Goal: Understand process/instructions: Learn how to perform a task or action

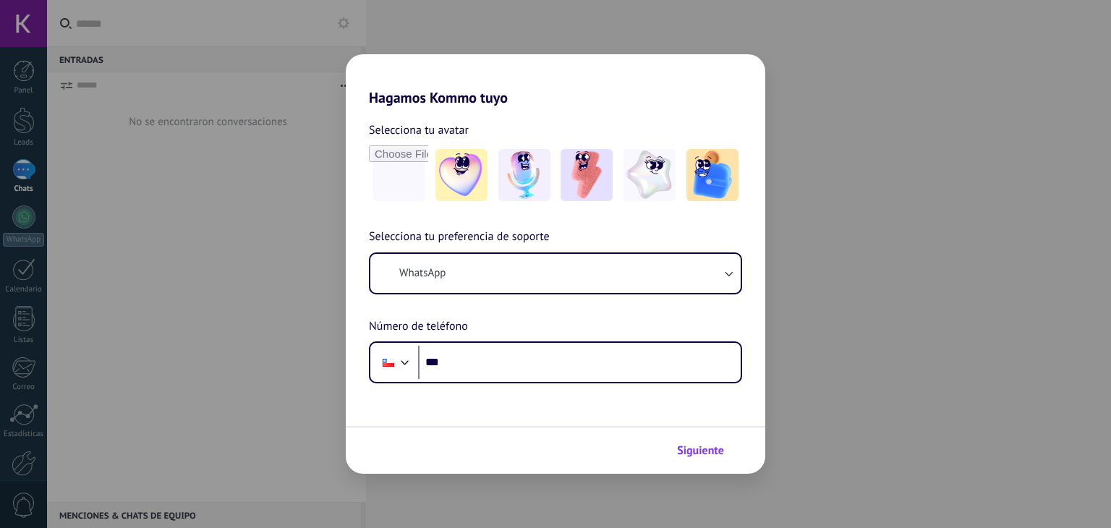
click at [715, 449] on span "Siguiente" at bounding box center [700, 451] width 47 height 10
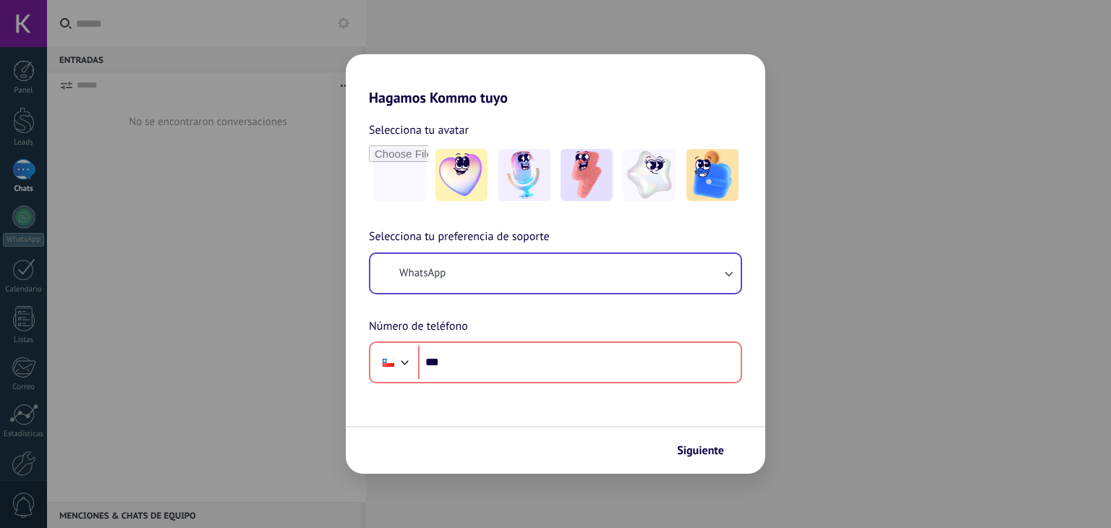
click at [709, 454] on span "Siguiente" at bounding box center [700, 451] width 47 height 10
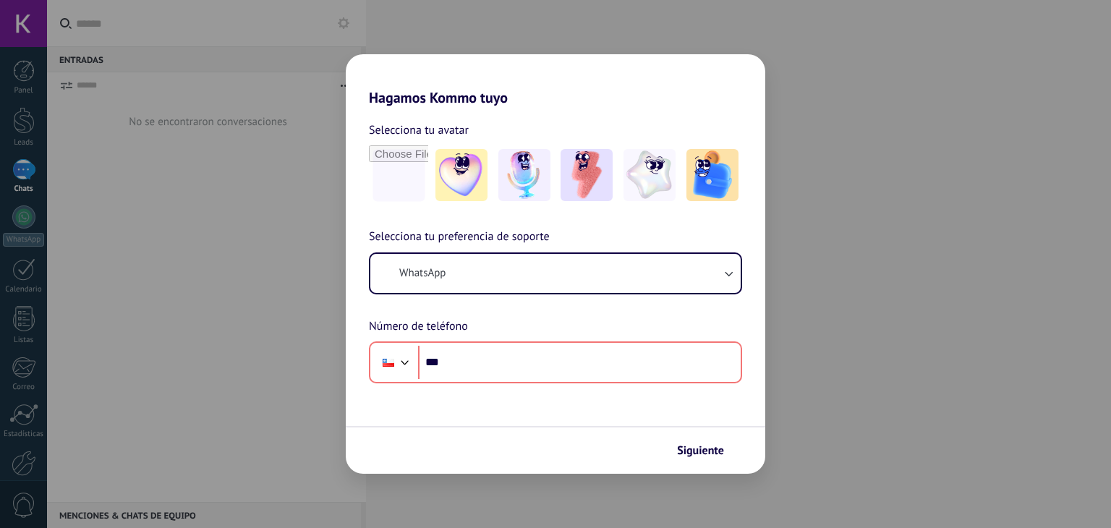
click at [792, 82] on div "Hagamos Kommo tuyo Selecciona tu avatar Selecciona tu preferencia de soporte Wh…" at bounding box center [555, 264] width 1111 height 528
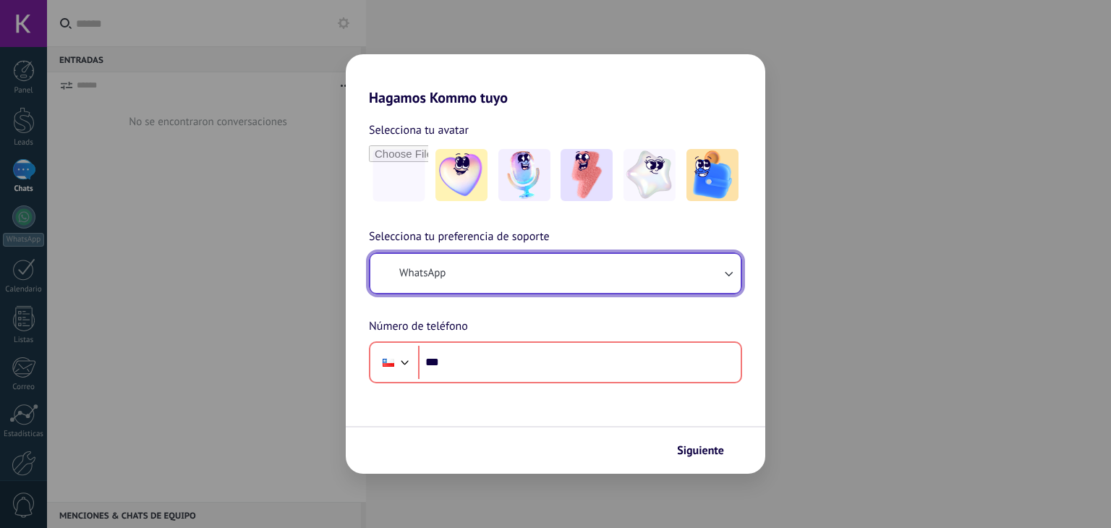
click at [724, 268] on icon "button" at bounding box center [728, 273] width 14 height 14
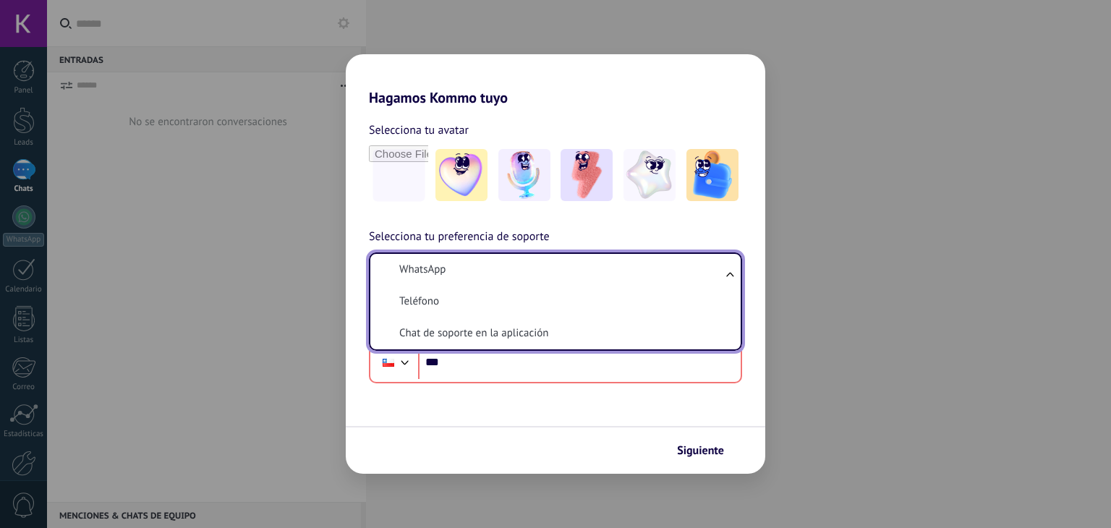
click at [865, 258] on div "Hagamos Kommo tuyo Selecciona tu avatar Selecciona tu preferencia de soporte Wh…" at bounding box center [555, 264] width 1111 height 528
click at [833, 258] on div "Hagamos Kommo tuyo Selecciona tu avatar Selecciona tu preferencia de soporte Wh…" at bounding box center [555, 264] width 1111 height 528
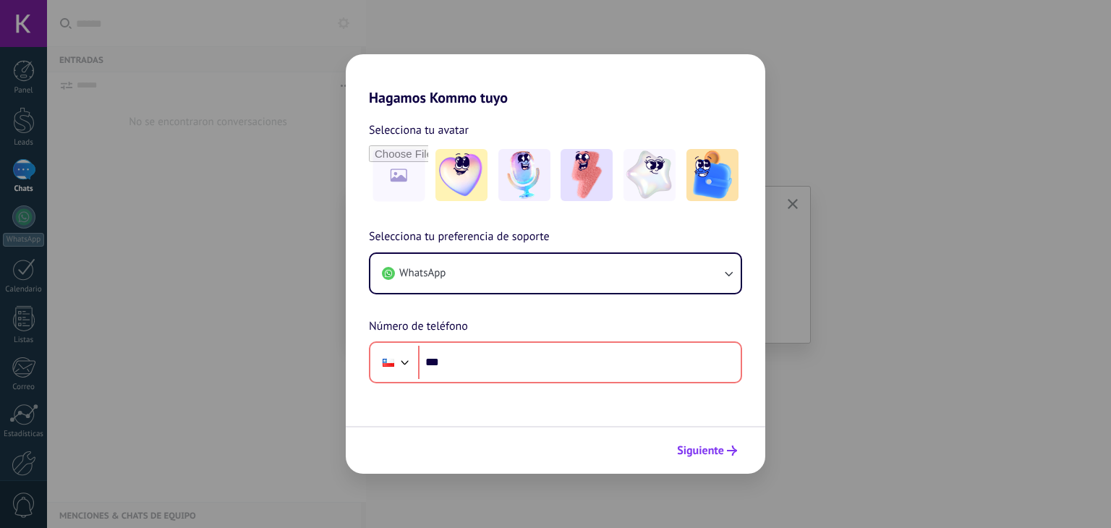
click at [712, 449] on span "Siguiente" at bounding box center [700, 451] width 47 height 10
click at [751, 101] on h2 "Hagamos Kommo tuyo" at bounding box center [556, 80] width 420 height 52
click at [487, 12] on div "Hagamos Kommo tuyo Selecciona tu avatar Selecciona tu preferencia de soporte Wh…" at bounding box center [555, 264] width 1111 height 528
click at [234, 147] on div "Hagamos Kommo tuyo Selecciona tu avatar Selecciona tu preferencia de soporte Wh…" at bounding box center [555, 264] width 1111 height 528
